Goal: Task Accomplishment & Management: Manage account settings

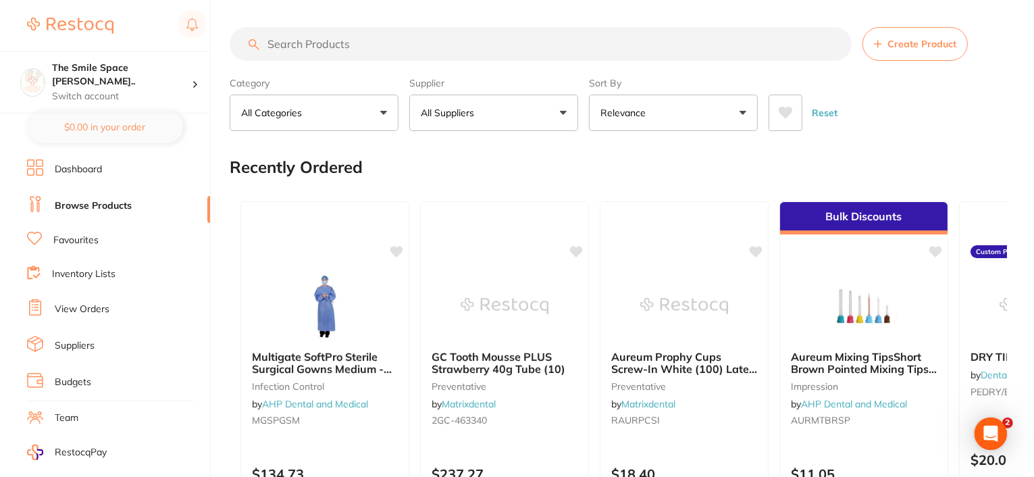
click at [323, 50] on input "search" at bounding box center [541, 44] width 622 height 34
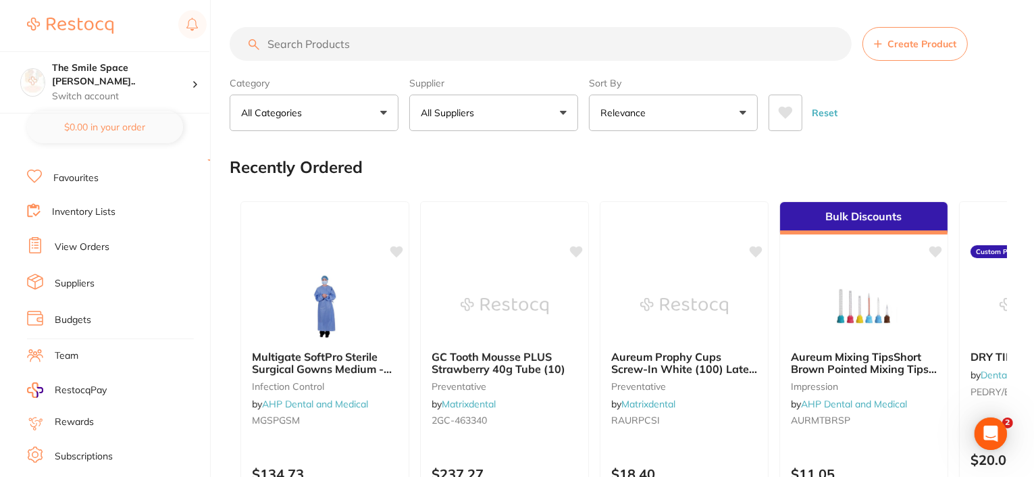
scroll to position [68, 0]
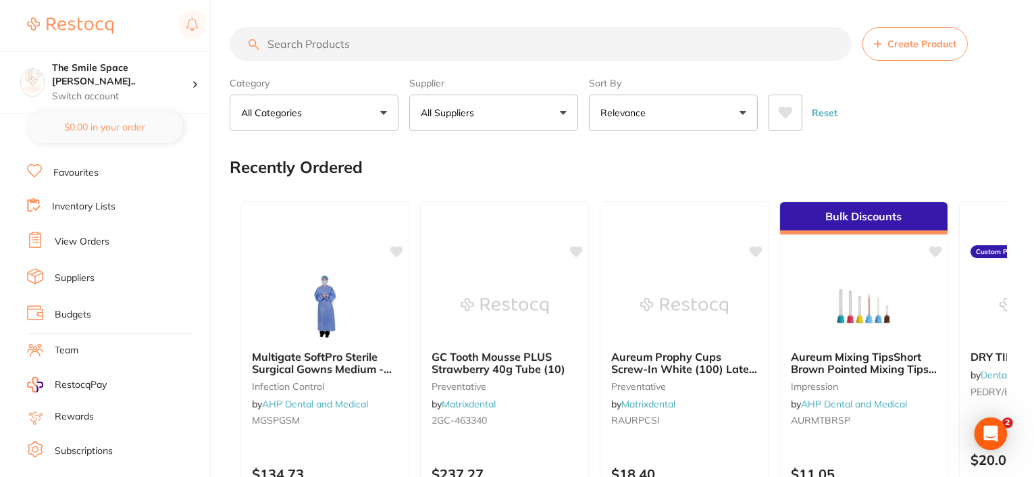
click at [90, 235] on link "View Orders" at bounding box center [82, 242] width 55 height 14
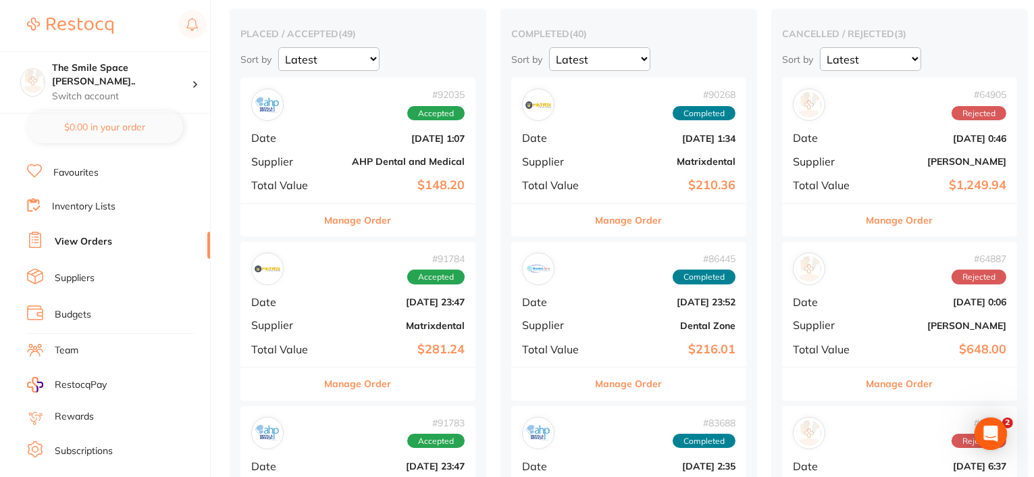
scroll to position [135, 0]
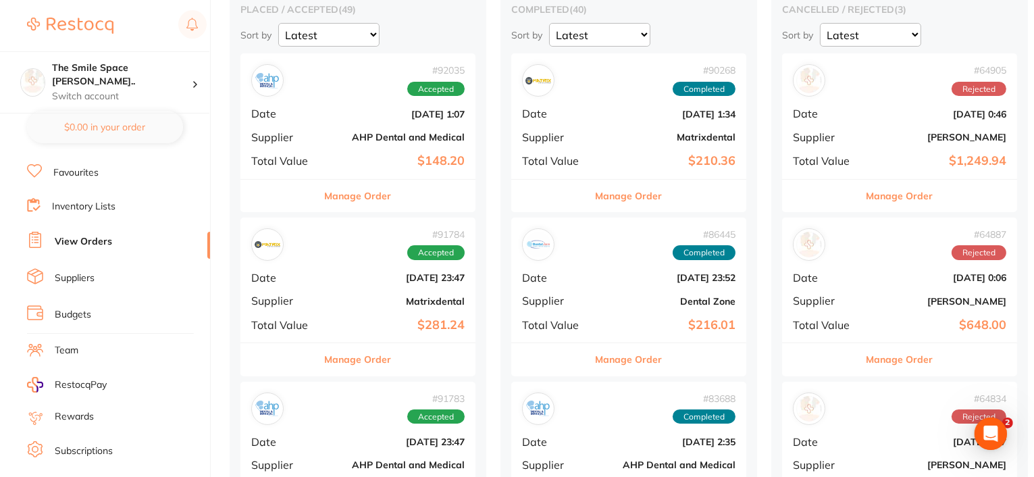
click at [346, 361] on button "Manage Order" at bounding box center [358, 359] width 67 height 32
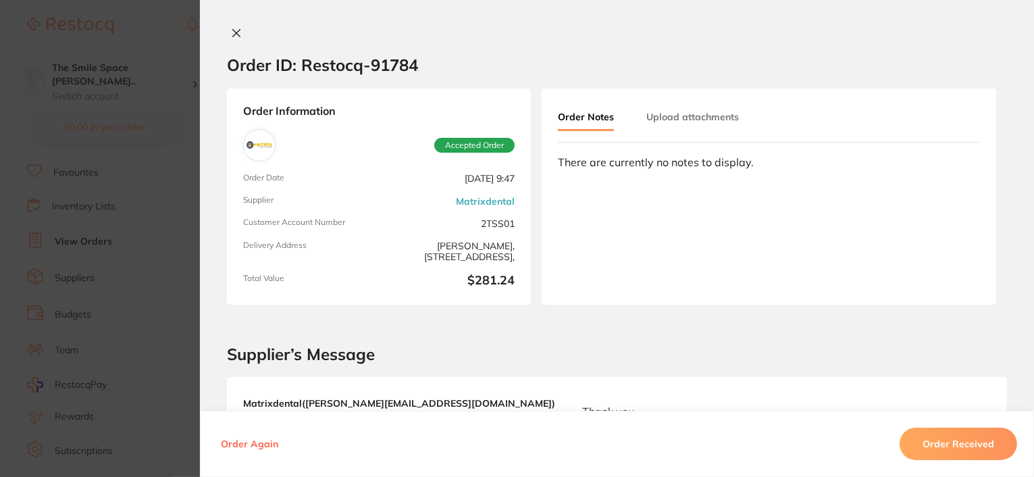
click at [234, 32] on icon at bounding box center [236, 33] width 11 height 11
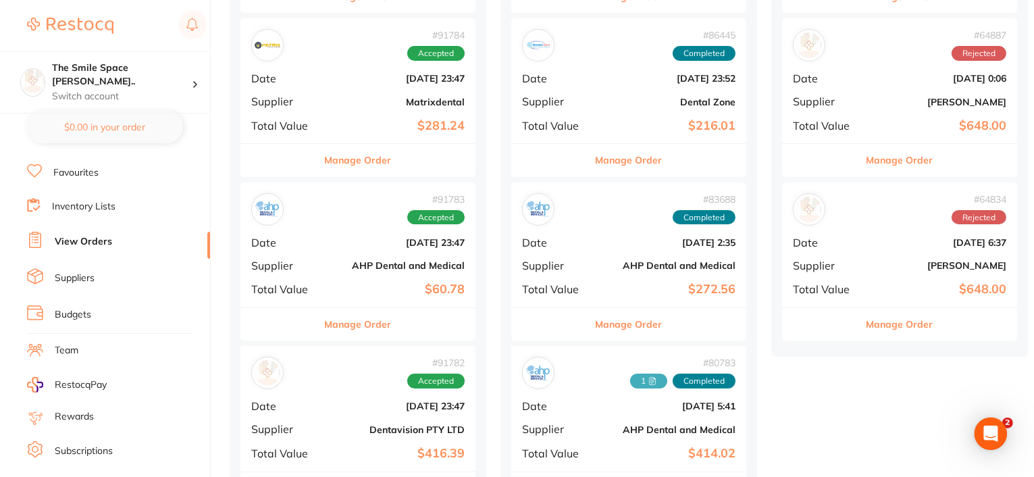
scroll to position [338, 0]
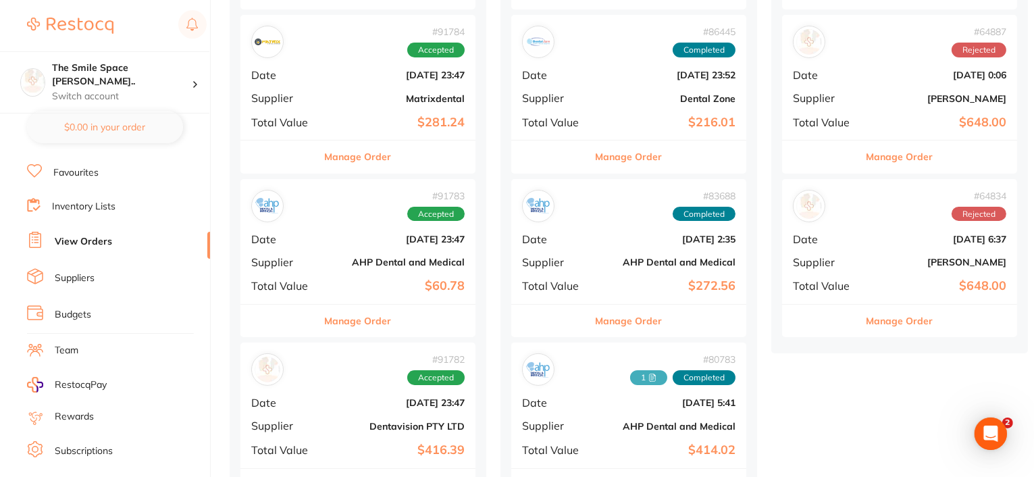
click at [371, 319] on button "Manage Order" at bounding box center [358, 321] width 67 height 32
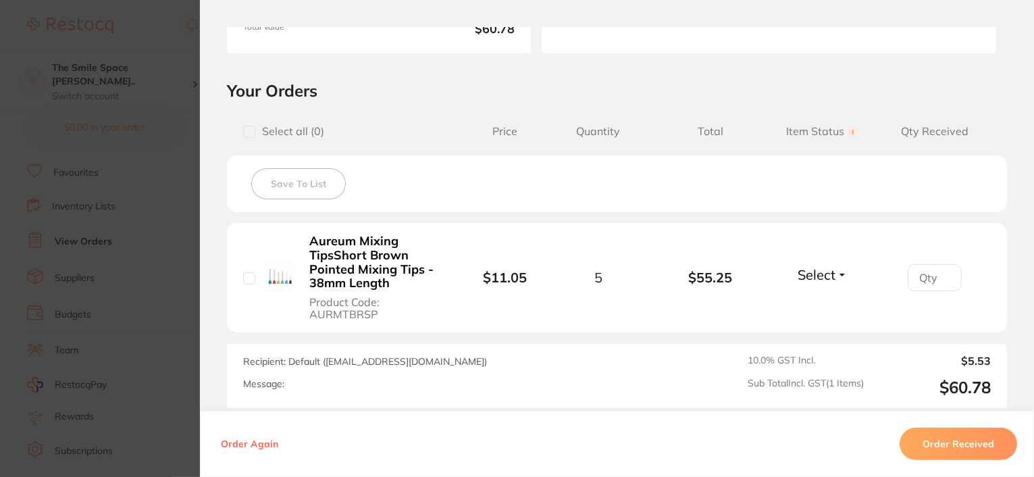
scroll to position [270, 0]
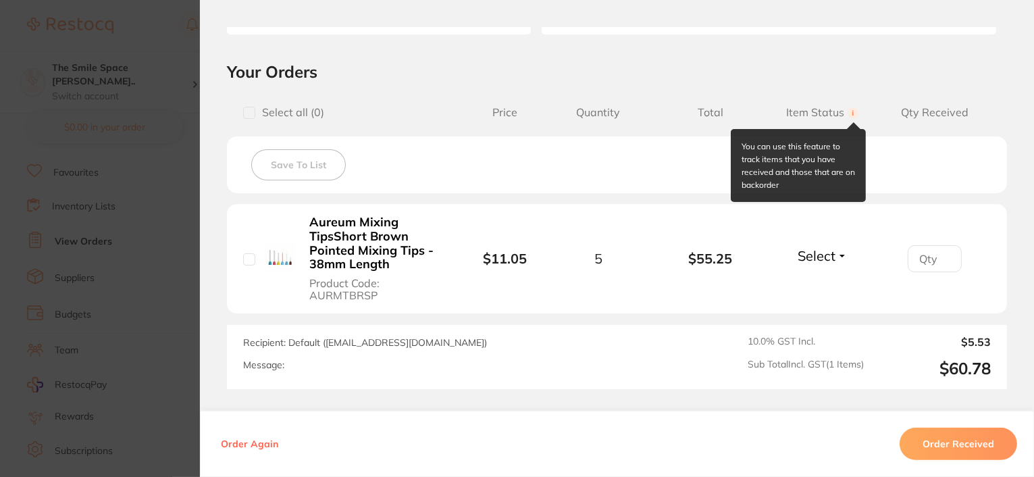
click at [848, 112] on circle at bounding box center [852, 112] width 11 height 11
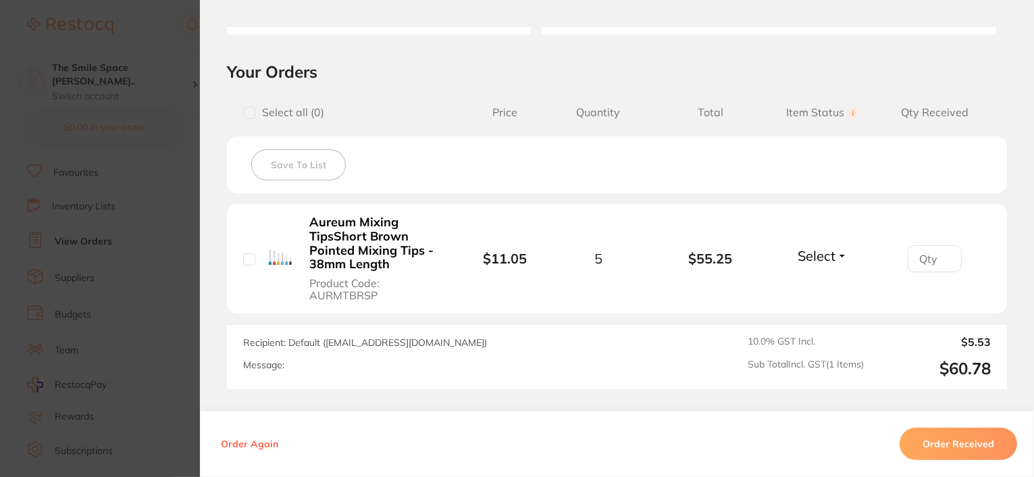
click at [837, 253] on button "Select" at bounding box center [822, 255] width 58 height 17
click at [856, 223] on li "Aureum Mixing TipsShort Brown Pointed Mixing Tips - 38mm Length Product Code: A…" at bounding box center [617, 259] width 780 height 110
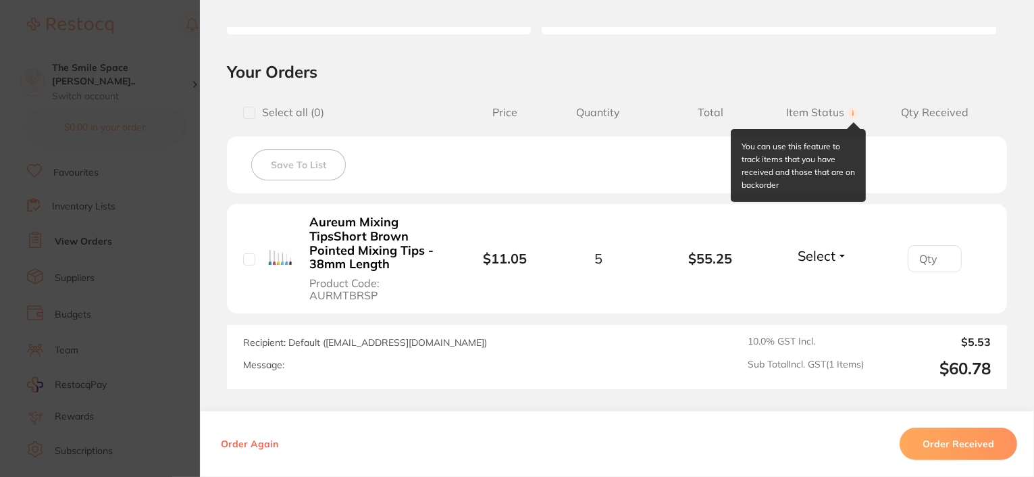
click at [847, 110] on circle at bounding box center [852, 112] width 11 height 11
click at [851, 113] on circle at bounding box center [852, 112] width 11 height 11
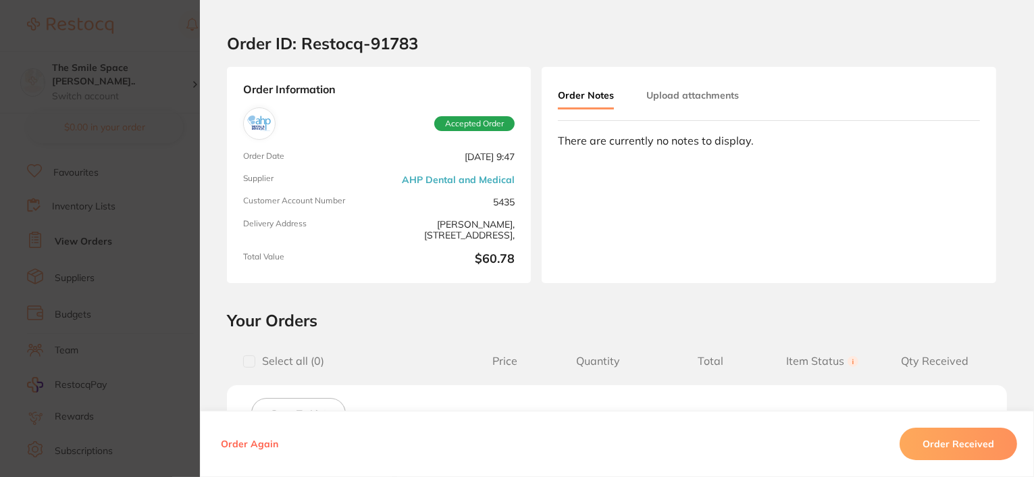
scroll to position [0, 0]
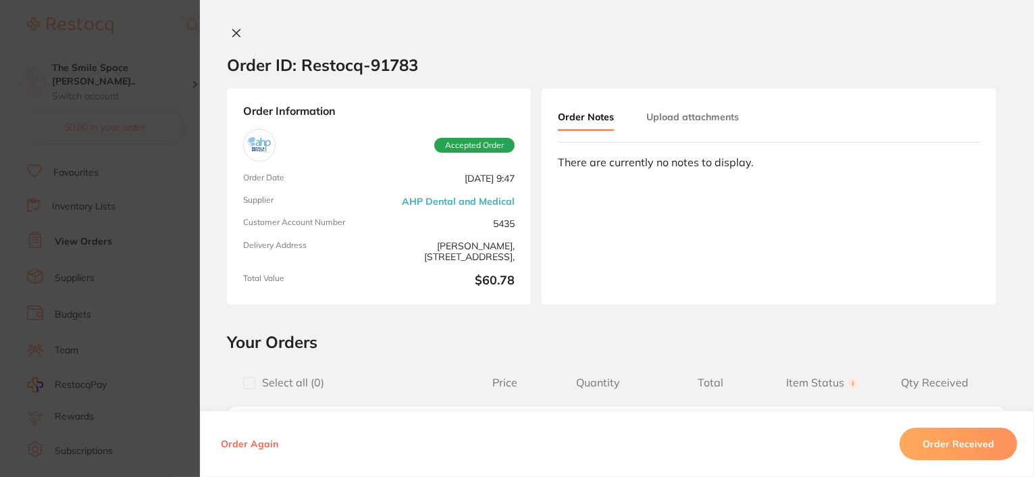
click at [231, 28] on icon at bounding box center [236, 33] width 11 height 11
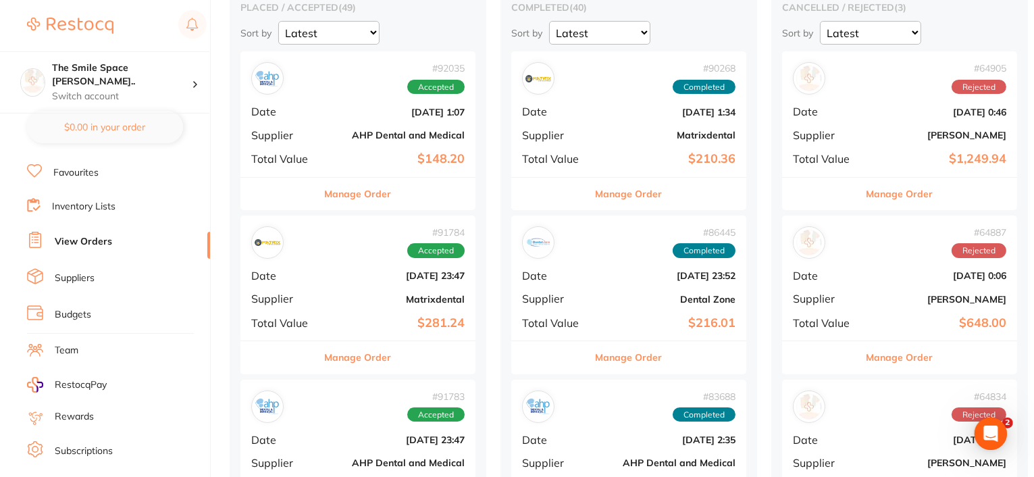
scroll to position [135, 0]
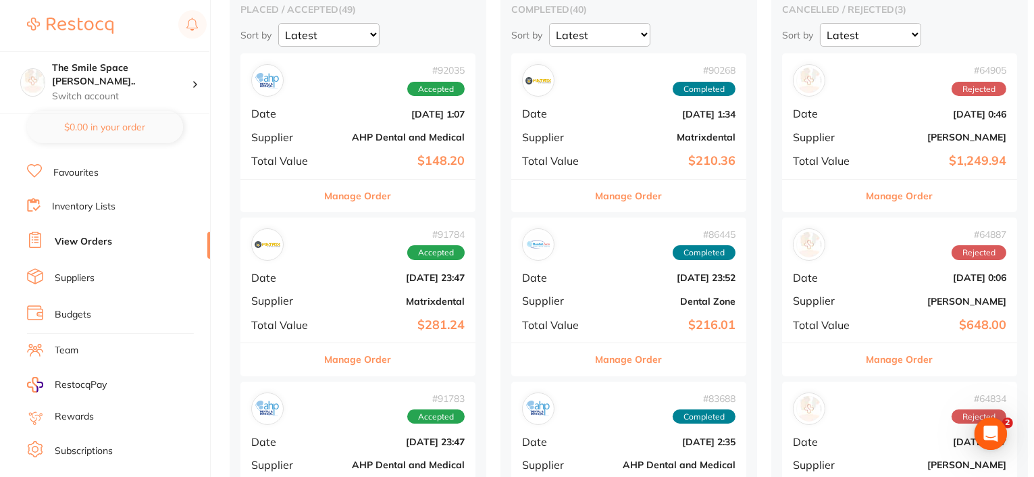
click at [349, 196] on button "Manage Order" at bounding box center [358, 196] width 67 height 32
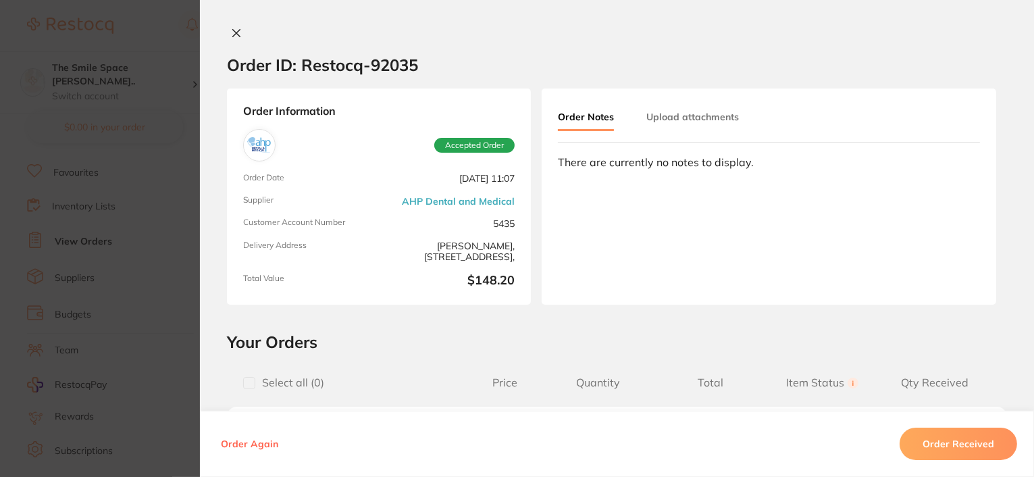
drag, startPoint x: 233, startPoint y: 32, endPoint x: 234, endPoint y: 43, distance: 10.8
click at [233, 32] on icon at bounding box center [236, 33] width 11 height 11
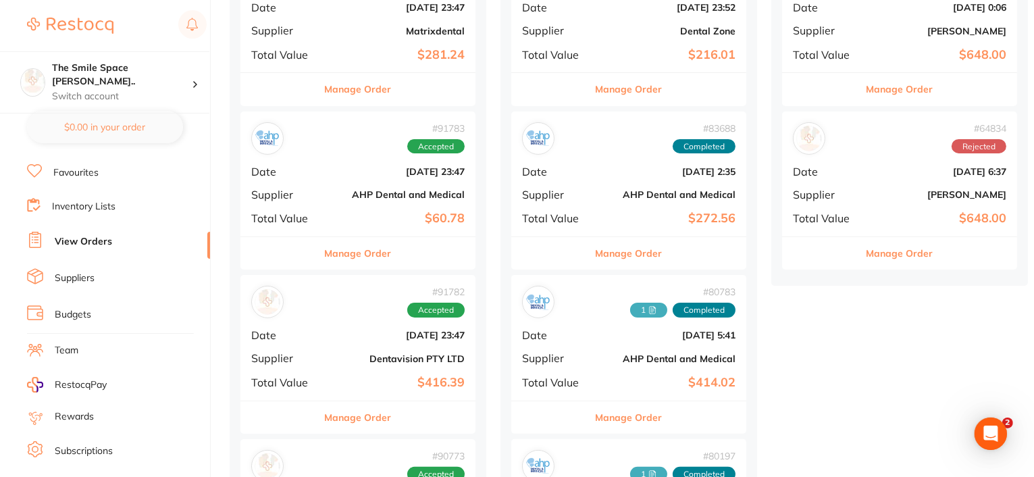
scroll to position [473, 0]
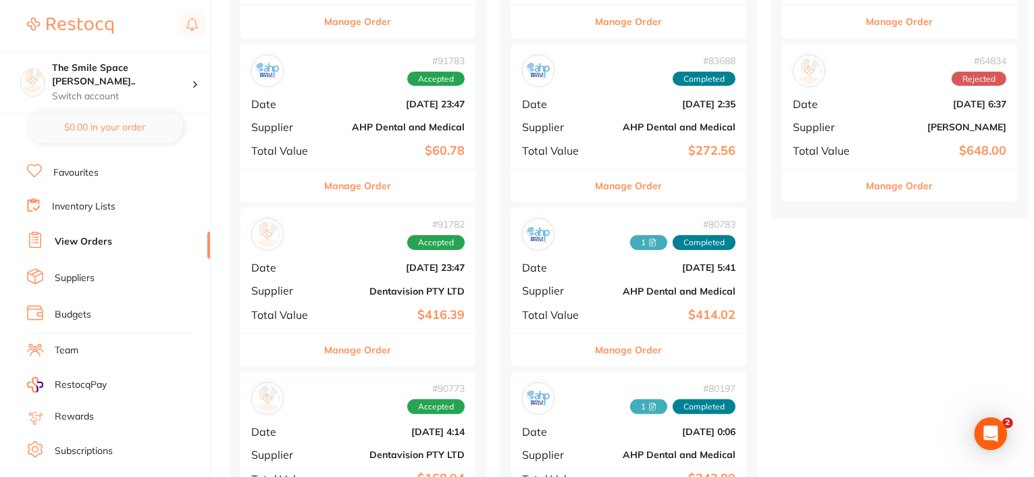
click at [365, 350] on button "Manage Order" at bounding box center [358, 350] width 67 height 32
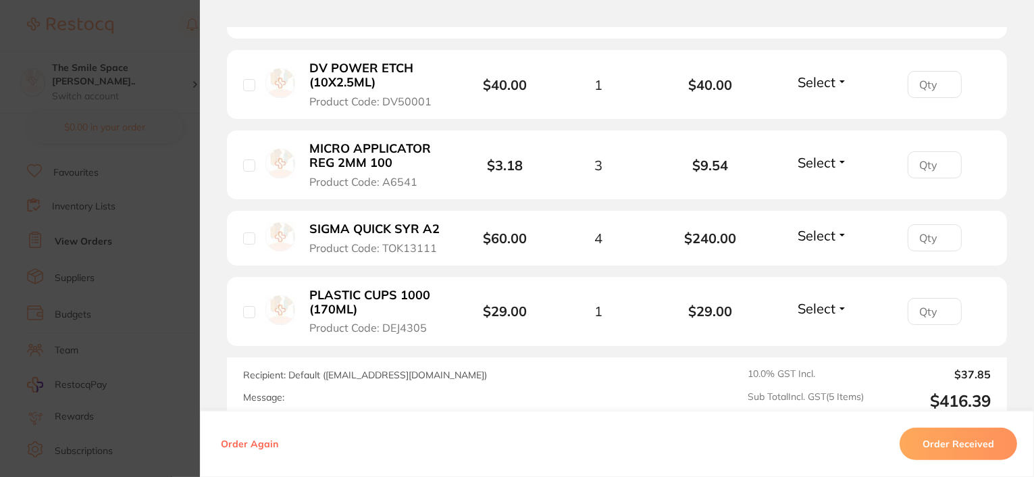
scroll to position [540, 0]
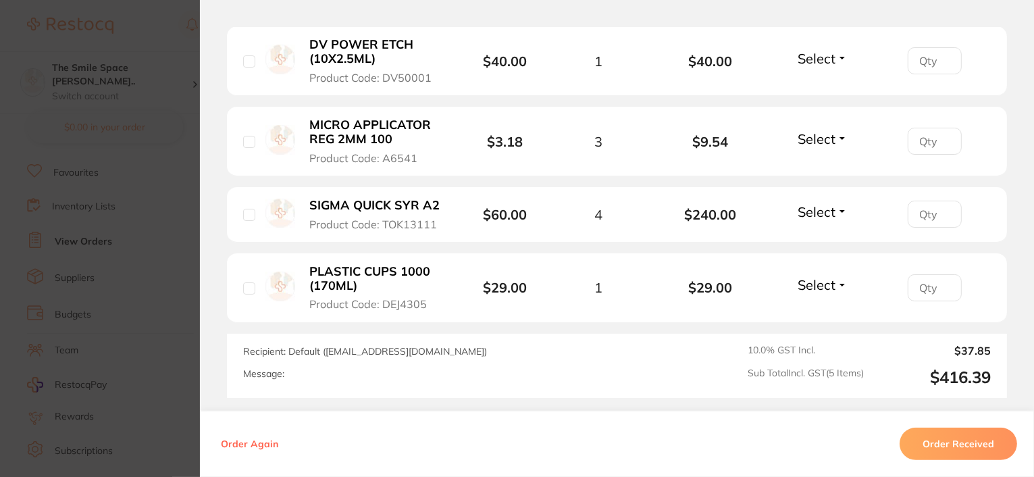
click at [964, 434] on button "Order Received" at bounding box center [957, 443] width 117 height 32
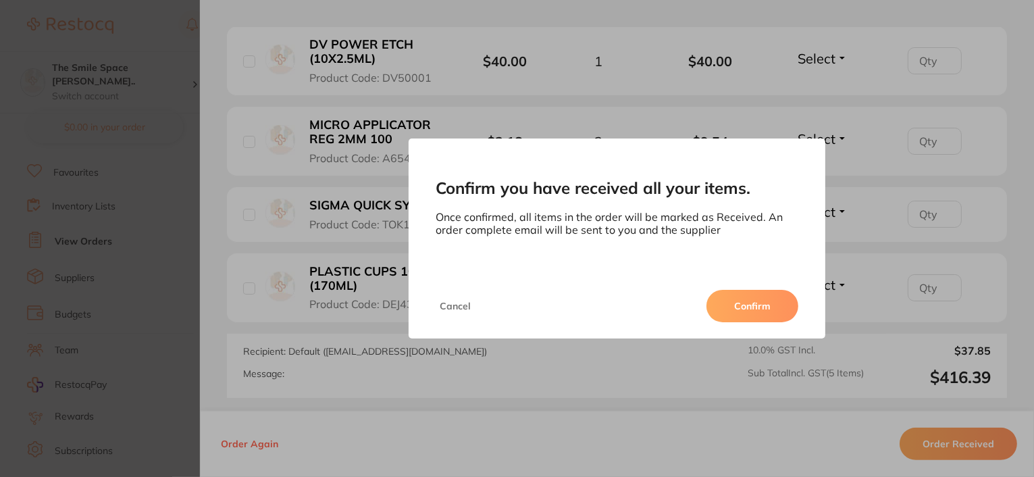
click at [763, 304] on button "Confirm" at bounding box center [752, 306] width 92 height 32
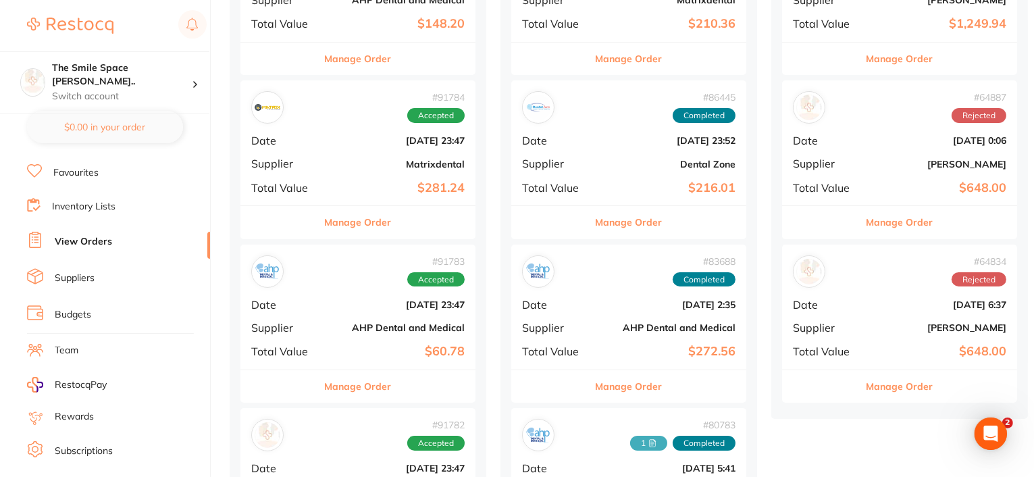
scroll to position [270, 0]
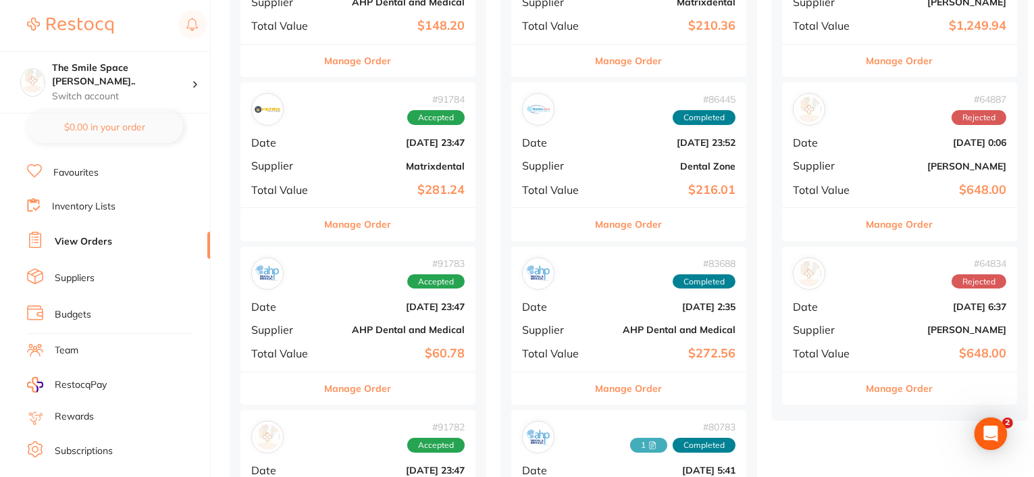
click at [380, 389] on button "Manage Order" at bounding box center [358, 388] width 67 height 32
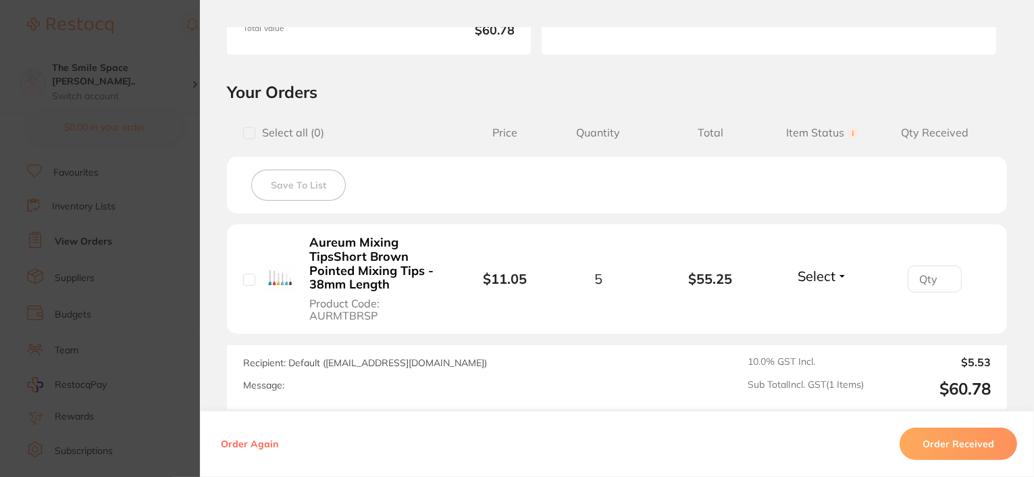
scroll to position [270, 0]
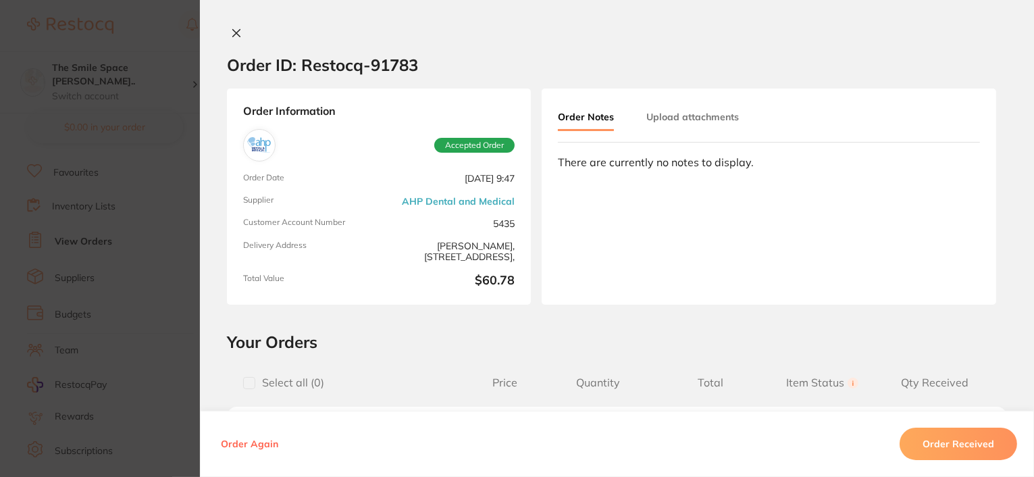
click at [232, 29] on icon at bounding box center [236, 33] width 11 height 11
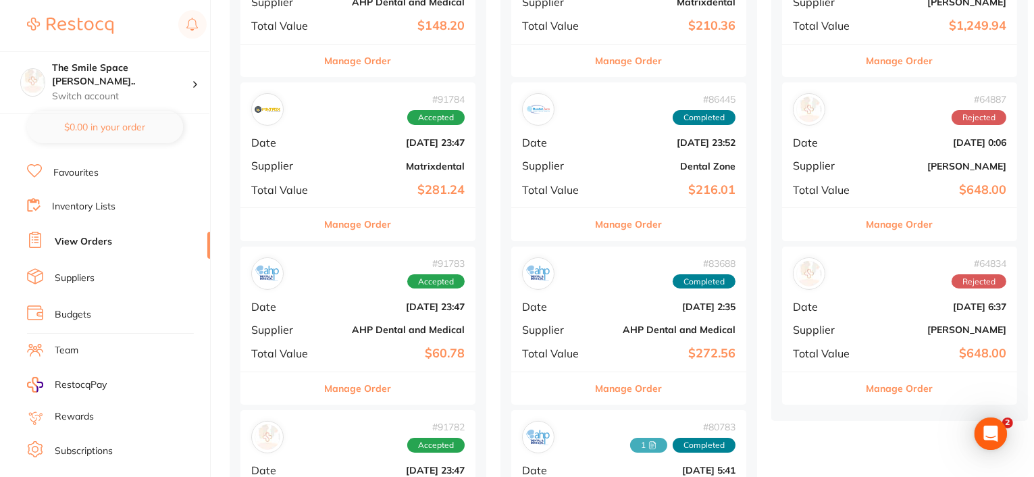
click at [342, 224] on button "Manage Order" at bounding box center [358, 224] width 67 height 32
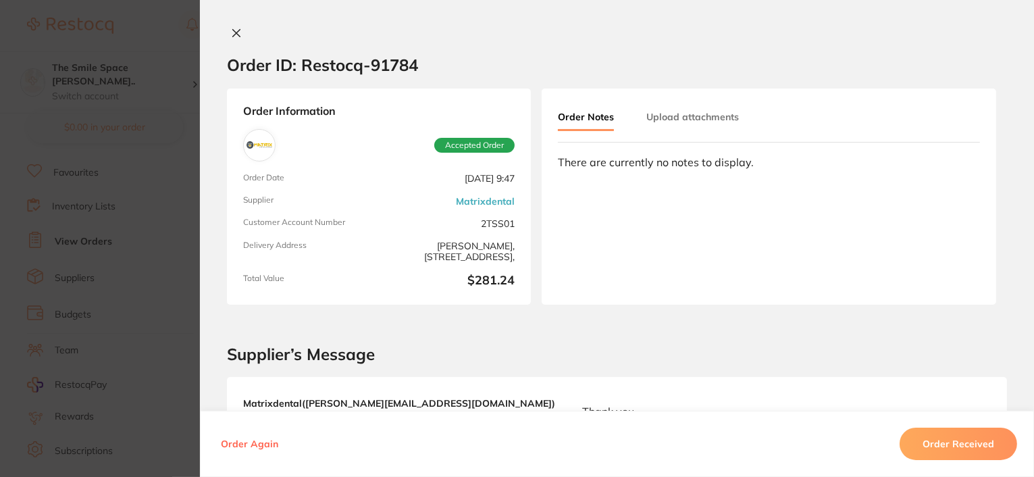
click at [233, 36] on icon at bounding box center [236, 33] width 11 height 11
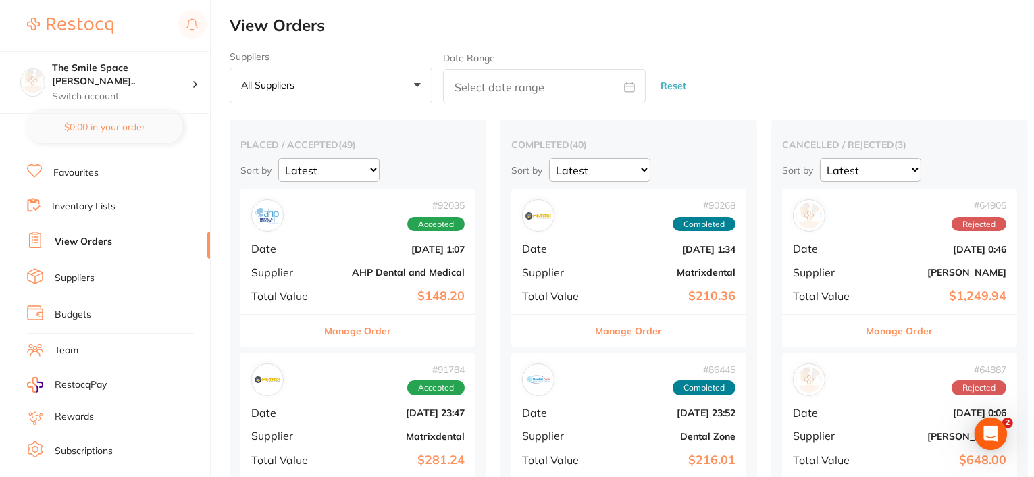
click at [328, 339] on button "Manage Order" at bounding box center [358, 331] width 67 height 32
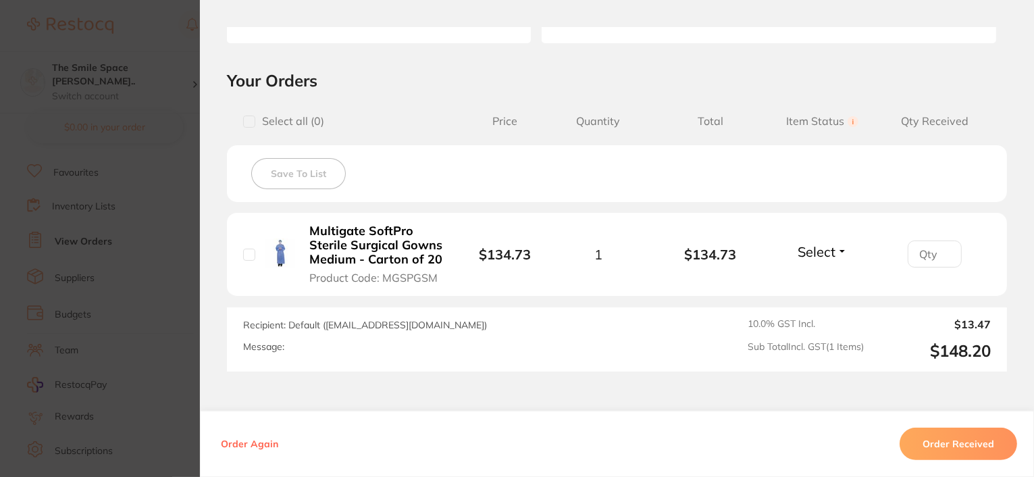
scroll to position [270, 0]
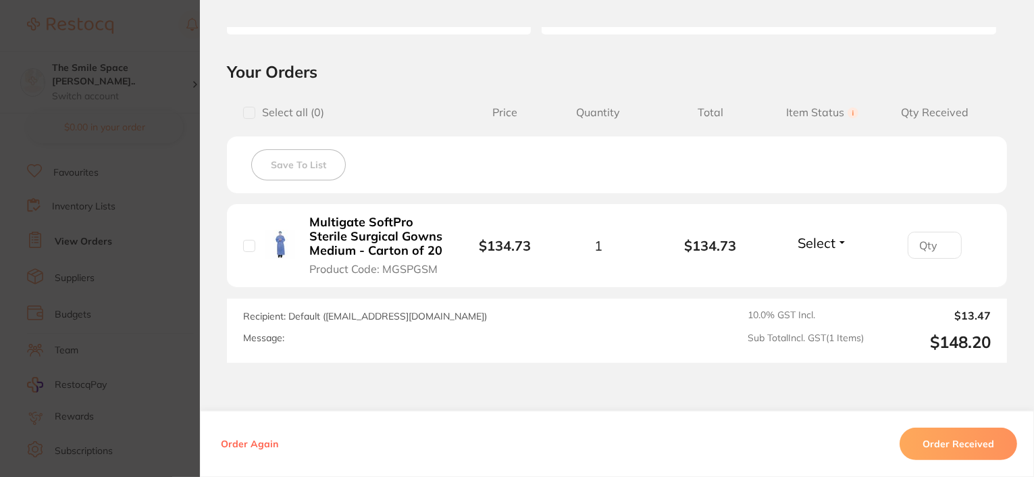
click at [967, 445] on button "Order Received" at bounding box center [957, 443] width 117 height 32
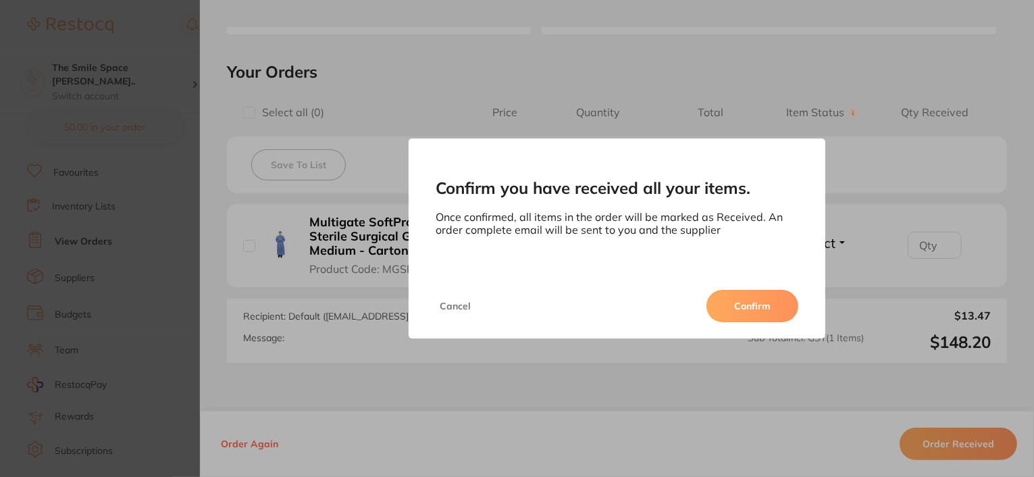
click at [756, 301] on button "Confirm" at bounding box center [752, 306] width 92 height 32
